Goal: Task Accomplishment & Management: Complete application form

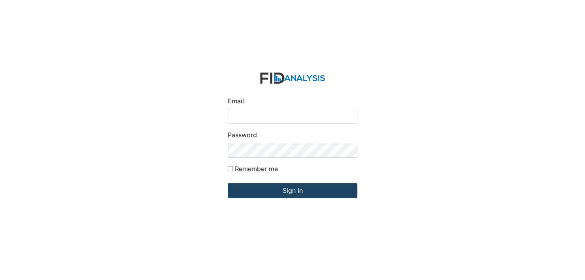
type input "[EMAIL_ADDRESS][DOMAIN_NAME]"
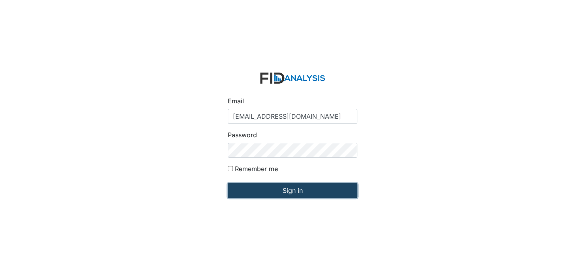
click at [301, 189] on input "Sign in" at bounding box center [293, 190] width 130 height 15
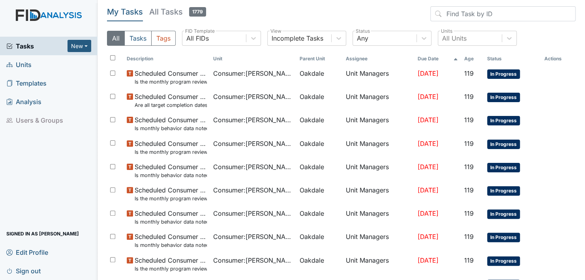
click at [18, 62] on span "Units" at bounding box center [18, 64] width 25 height 12
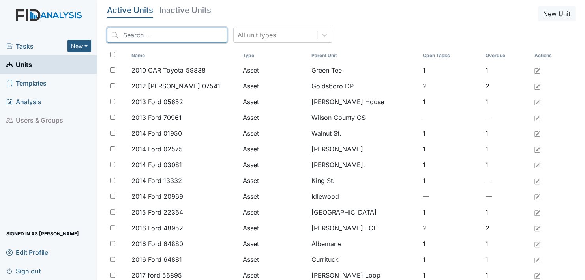
click at [180, 37] on input "search" at bounding box center [167, 35] width 120 height 15
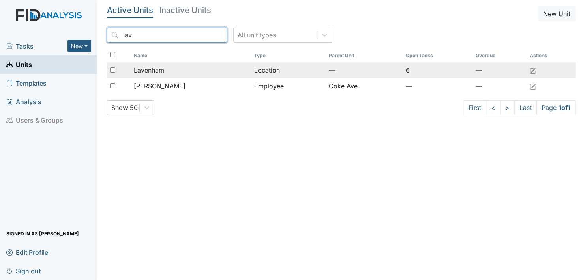
type input "lav"
click at [266, 71] on td "Location" at bounding box center [288, 70] width 75 height 16
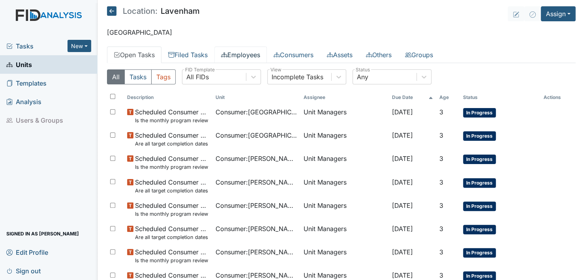
click at [250, 54] on link "Employees" at bounding box center [240, 55] width 53 height 17
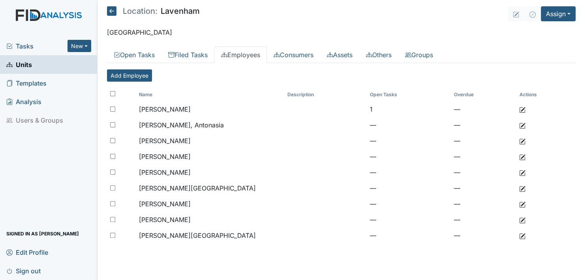
click at [23, 64] on span "Units" at bounding box center [19, 64] width 26 height 12
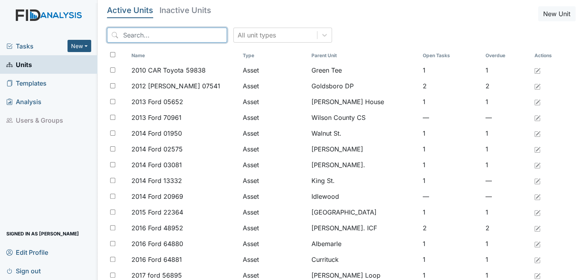
click at [189, 34] on input "search" at bounding box center [167, 35] width 120 height 15
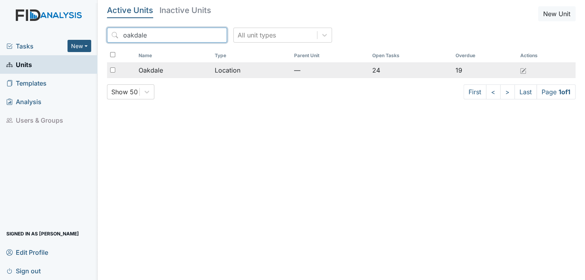
type input "oakdale"
click at [162, 70] on span "Oakdale" at bounding box center [151, 70] width 24 height 9
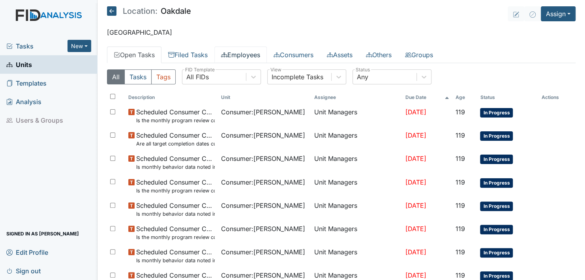
click at [254, 53] on link "Employees" at bounding box center [240, 55] width 53 height 17
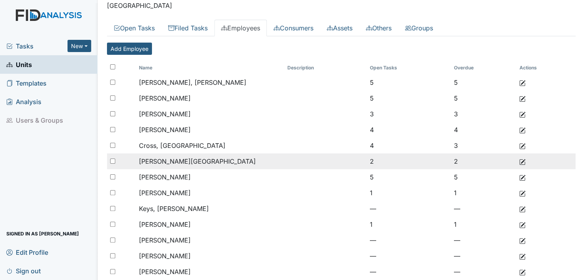
scroll to position [39, 0]
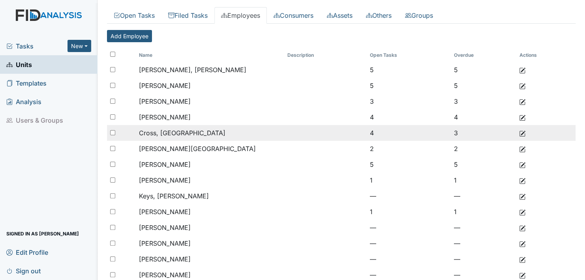
click at [166, 128] on td "Cross, [GEOGRAPHIC_DATA]" at bounding box center [210, 133] width 148 height 16
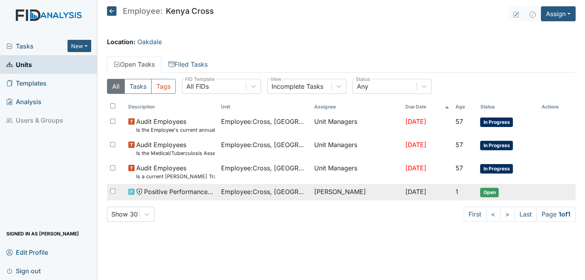
click at [494, 195] on span "Open" at bounding box center [489, 192] width 19 height 9
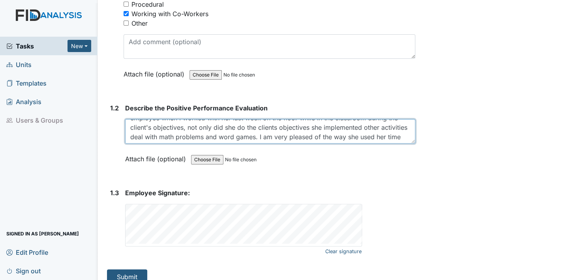
scroll to position [28, 0]
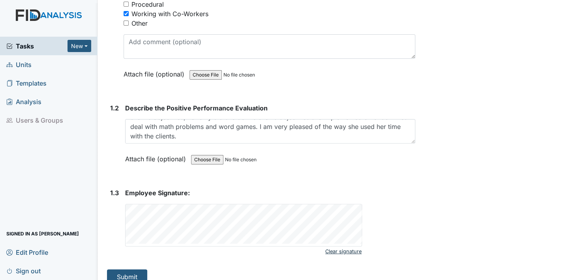
click at [335, 246] on link "Clear signature" at bounding box center [343, 251] width 36 height 11
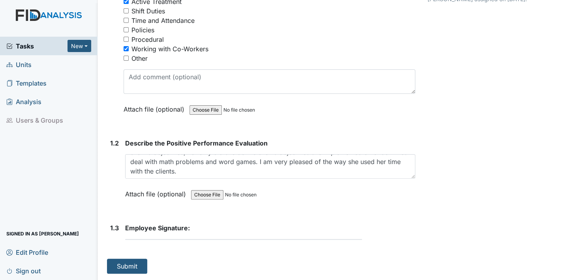
scroll to position [139, 0]
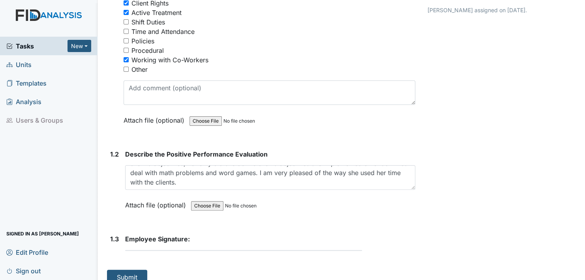
click at [221, 253] on div "1. Description 1.1 Nature of this Positive Performance Evaluation? You must sel…" at bounding box center [261, 118] width 308 height 333
drag, startPoint x: 168, startPoint y: 256, endPoint x: 179, endPoint y: 255, distance: 11.1
click at [155, 280] on html "Tasks New Form Inspection Document Bundle Units Templates Analysis Users & Grou…" at bounding box center [292, 140] width 585 height 280
drag, startPoint x: 191, startPoint y: 247, endPoint x: 177, endPoint y: 257, distance: 17.0
click at [174, 261] on div "1. Description 1.1 Nature of this Positive Performance Evaluation? You must sel…" at bounding box center [261, 118] width 308 height 333
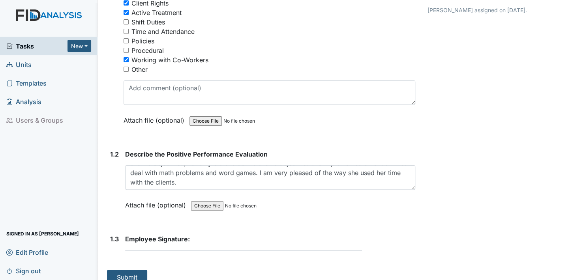
drag, startPoint x: 178, startPoint y: 255, endPoint x: 173, endPoint y: 268, distance: 13.5
click at [175, 263] on div "1. Description 1.1 Nature of this Positive Performance Evaluation? You must sel…" at bounding box center [261, 118] width 308 height 333
drag, startPoint x: 137, startPoint y: 251, endPoint x: 256, endPoint y: 251, distance: 118.5
click at [256, 251] on div "1. Description 1.1 Nature of this Positive Performance Evaluation? You must sel…" at bounding box center [261, 118] width 308 height 333
click at [240, 257] on div "1. Description 1.1 Nature of this Positive Performance Evaluation? You must sel…" at bounding box center [261, 118] width 308 height 333
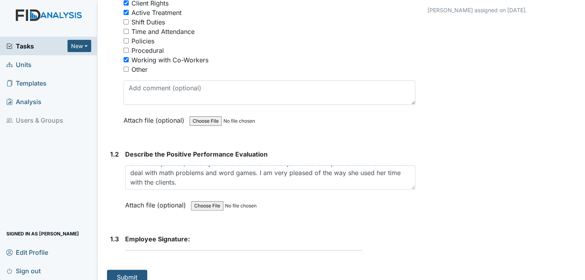
click at [240, 257] on div "1. Description 1.1 Nature of this Positive Performance Evaluation? You must sel…" at bounding box center [261, 118] width 308 height 333
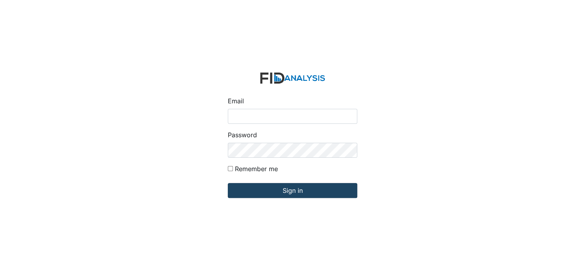
type input "[EMAIL_ADDRESS][DOMAIN_NAME]"
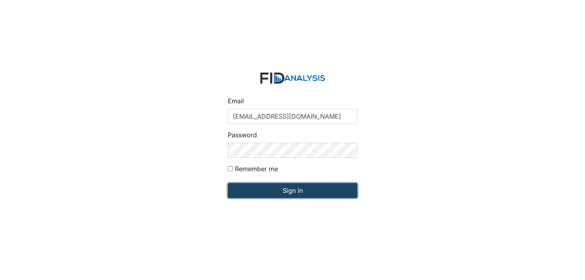
click at [305, 190] on input "Sign in" at bounding box center [293, 190] width 130 height 15
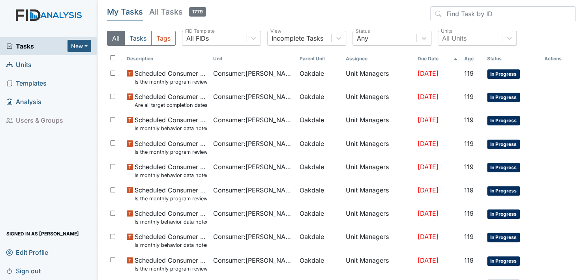
click at [24, 66] on span "Units" at bounding box center [18, 64] width 25 height 12
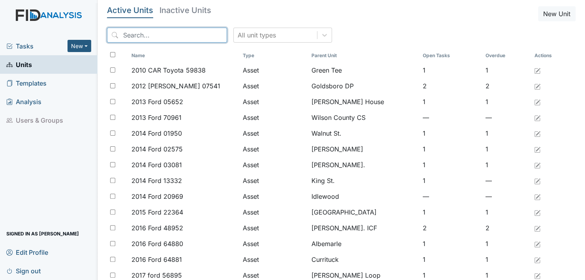
click at [176, 34] on input "search" at bounding box center [167, 35] width 120 height 15
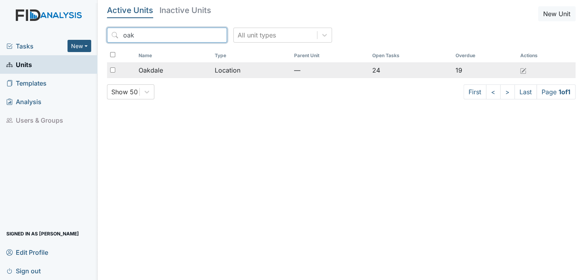
type input "oak"
click at [152, 70] on span "Oakdale" at bounding box center [151, 70] width 24 height 9
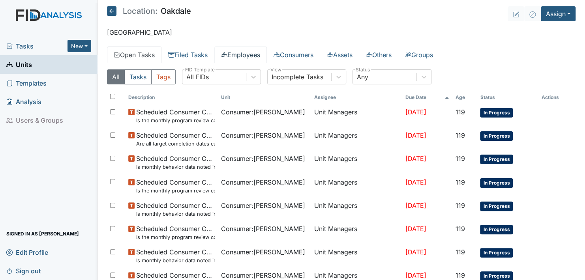
click at [249, 54] on link "Employees" at bounding box center [240, 55] width 53 height 17
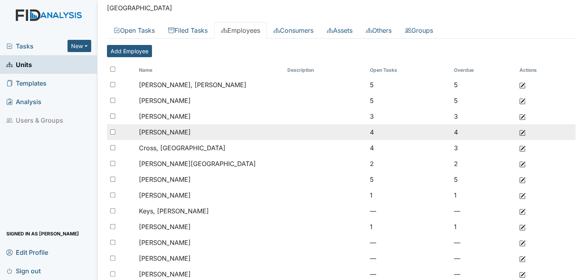
scroll to position [60, 0]
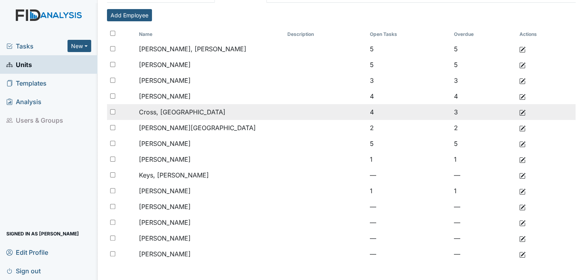
click at [172, 110] on span "Cross, [GEOGRAPHIC_DATA]" at bounding box center [182, 112] width 86 height 8
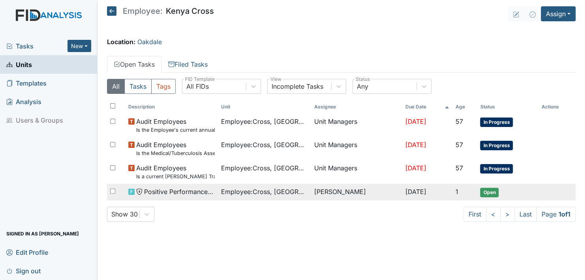
click at [494, 190] on span "Open" at bounding box center [489, 192] width 19 height 9
click at [495, 188] on span "Open" at bounding box center [489, 192] width 19 height 9
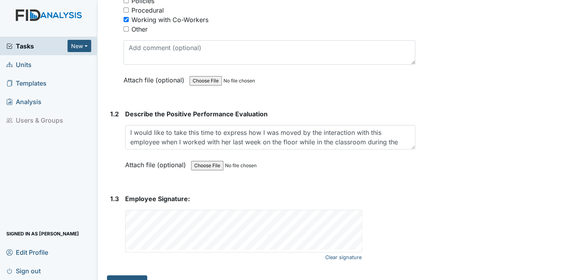
scroll to position [185, 0]
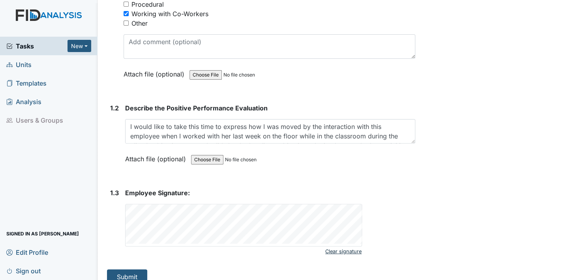
click at [343, 246] on link "Clear signature" at bounding box center [343, 251] width 36 height 11
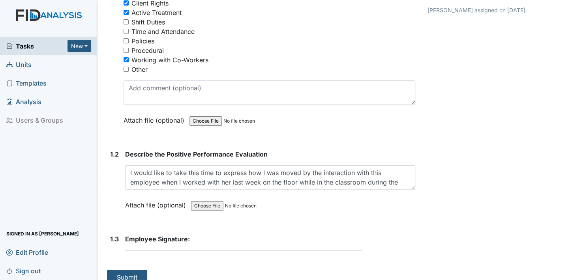
drag, startPoint x: 128, startPoint y: 244, endPoint x: 194, endPoint y: 244, distance: 65.9
click at [194, 244] on form "Employee Signature: This field is required." at bounding box center [270, 246] width 290 height 23
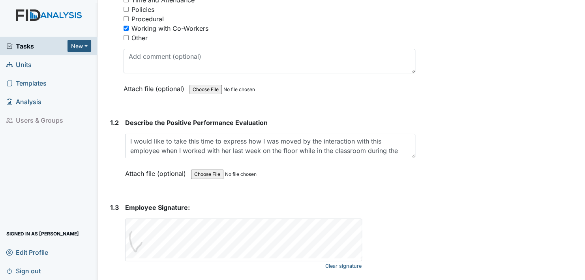
scroll to position [185, 0]
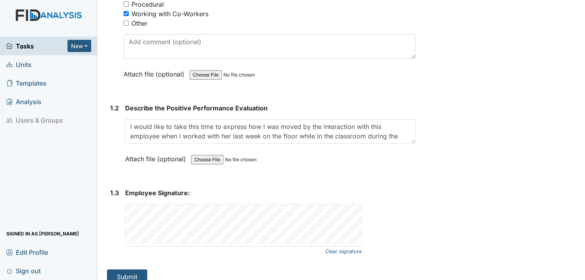
click at [293, 234] on div "Clear signature" at bounding box center [244, 226] width 236 height 42
click at [129, 270] on button "Submit" at bounding box center [127, 277] width 40 height 15
